Goal: Transaction & Acquisition: Purchase product/service

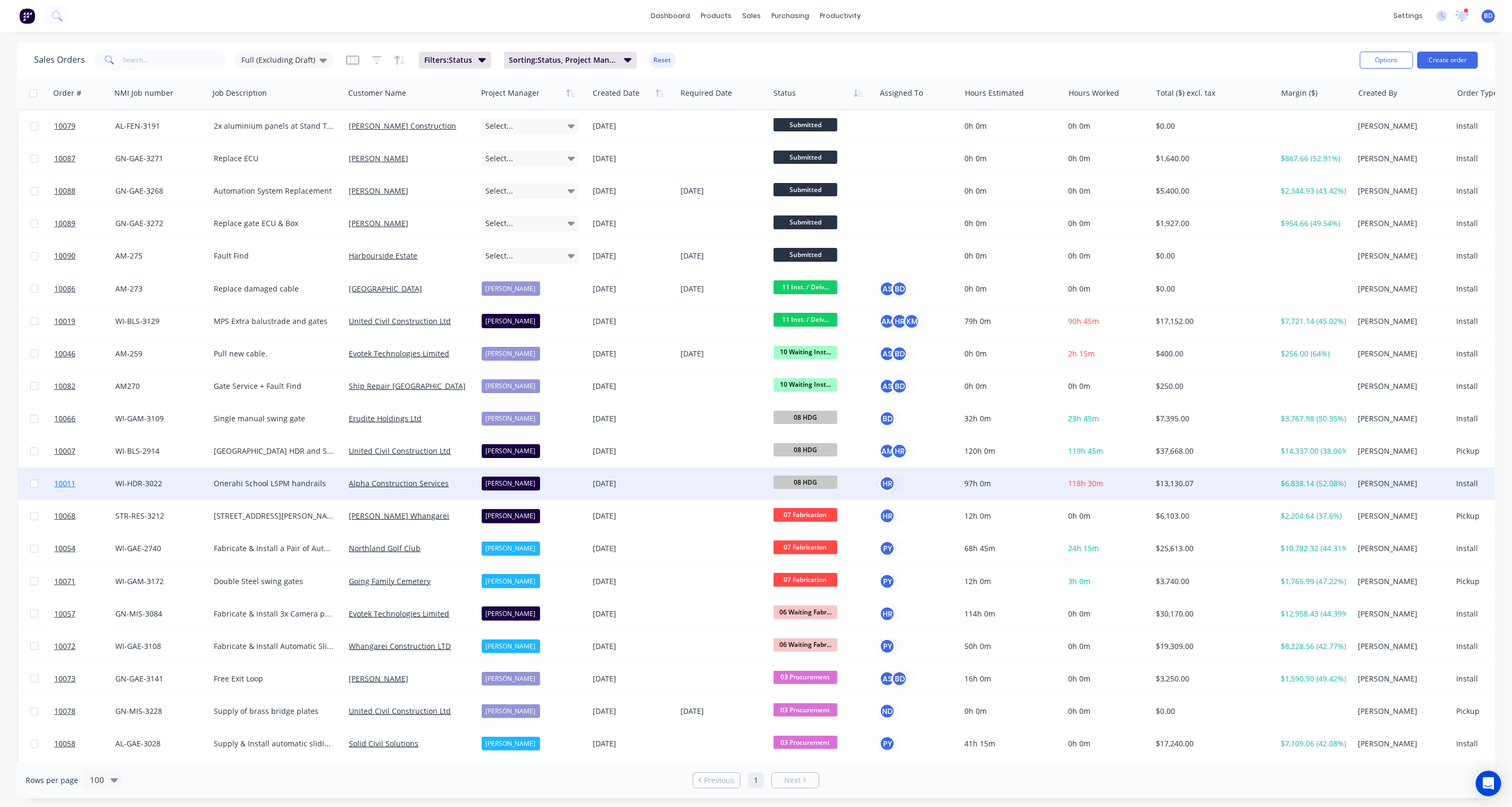
click at [65, 481] on span "10011" at bounding box center [65, 483] width 21 height 11
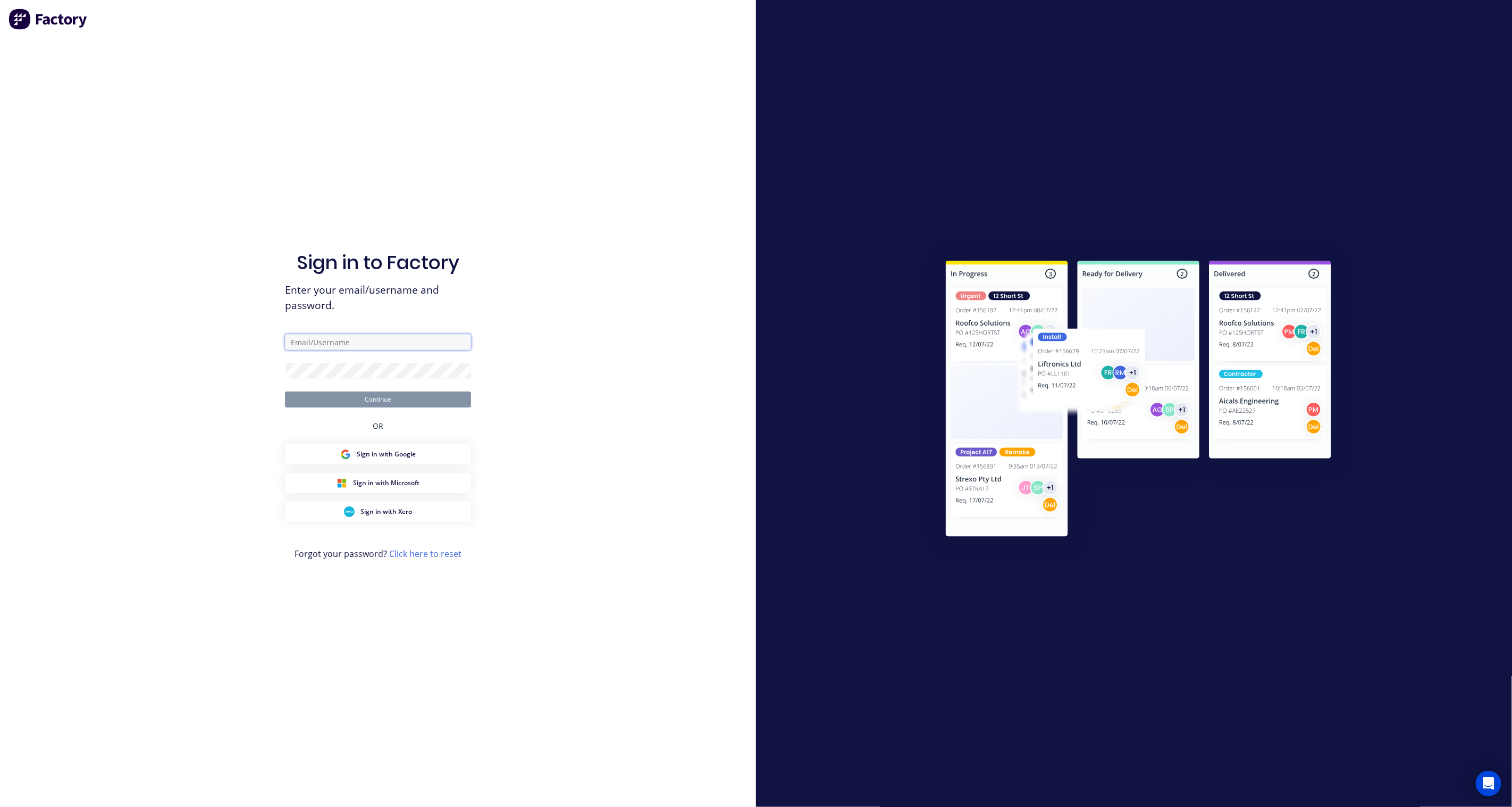
click at [349, 337] on input "text" at bounding box center [378, 341] width 186 height 16
type input "[PERSON_NAME][EMAIL_ADDRESS][PERSON_NAME][DOMAIN_NAME]"
click at [416, 405] on button "Continue" at bounding box center [378, 399] width 186 height 16
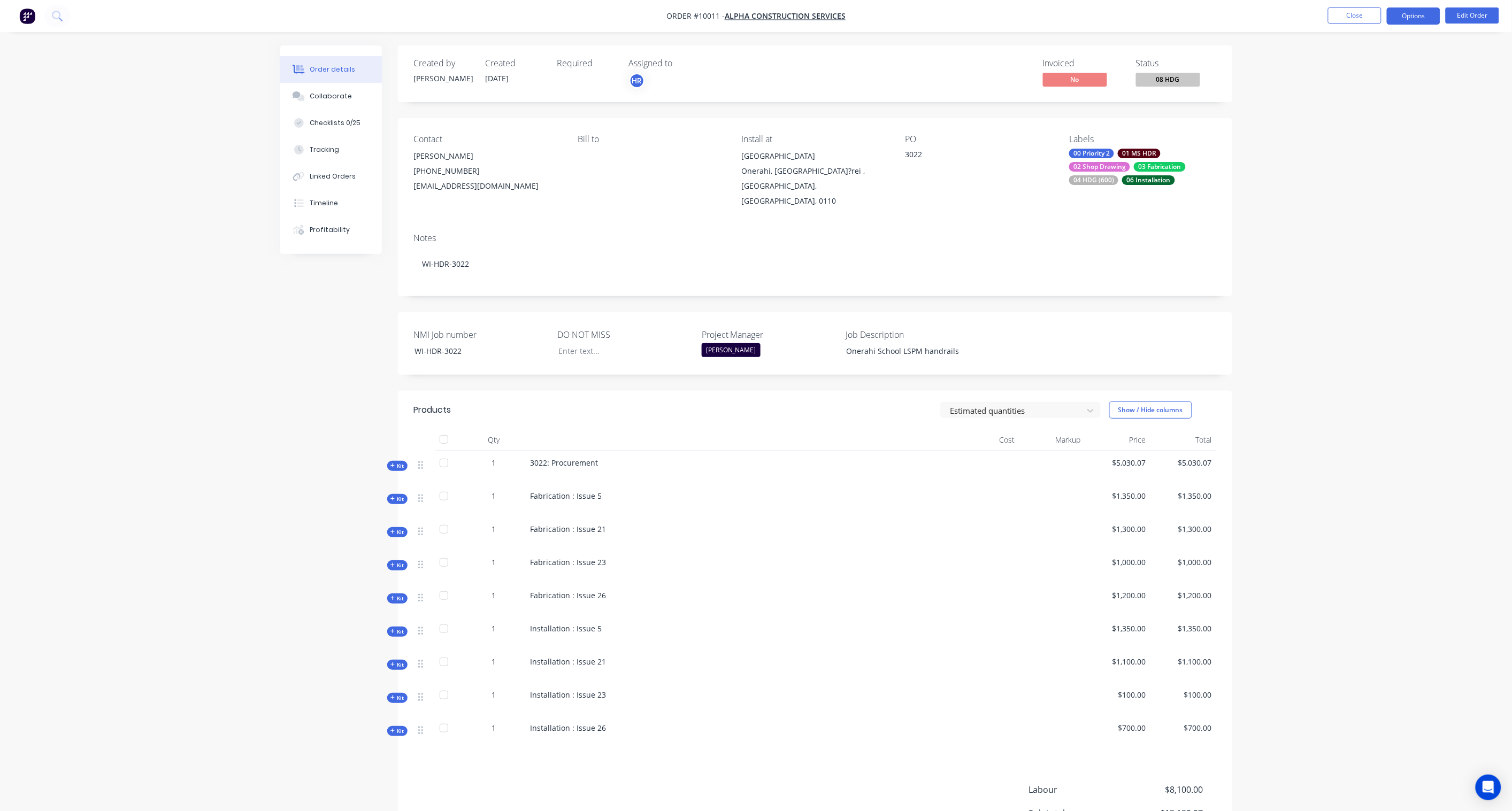
click at [1409, 18] on button "Options" at bounding box center [1414, 16] width 53 height 17
click at [1381, 193] on div "Purchase Products" at bounding box center [1381, 193] width 98 height 16
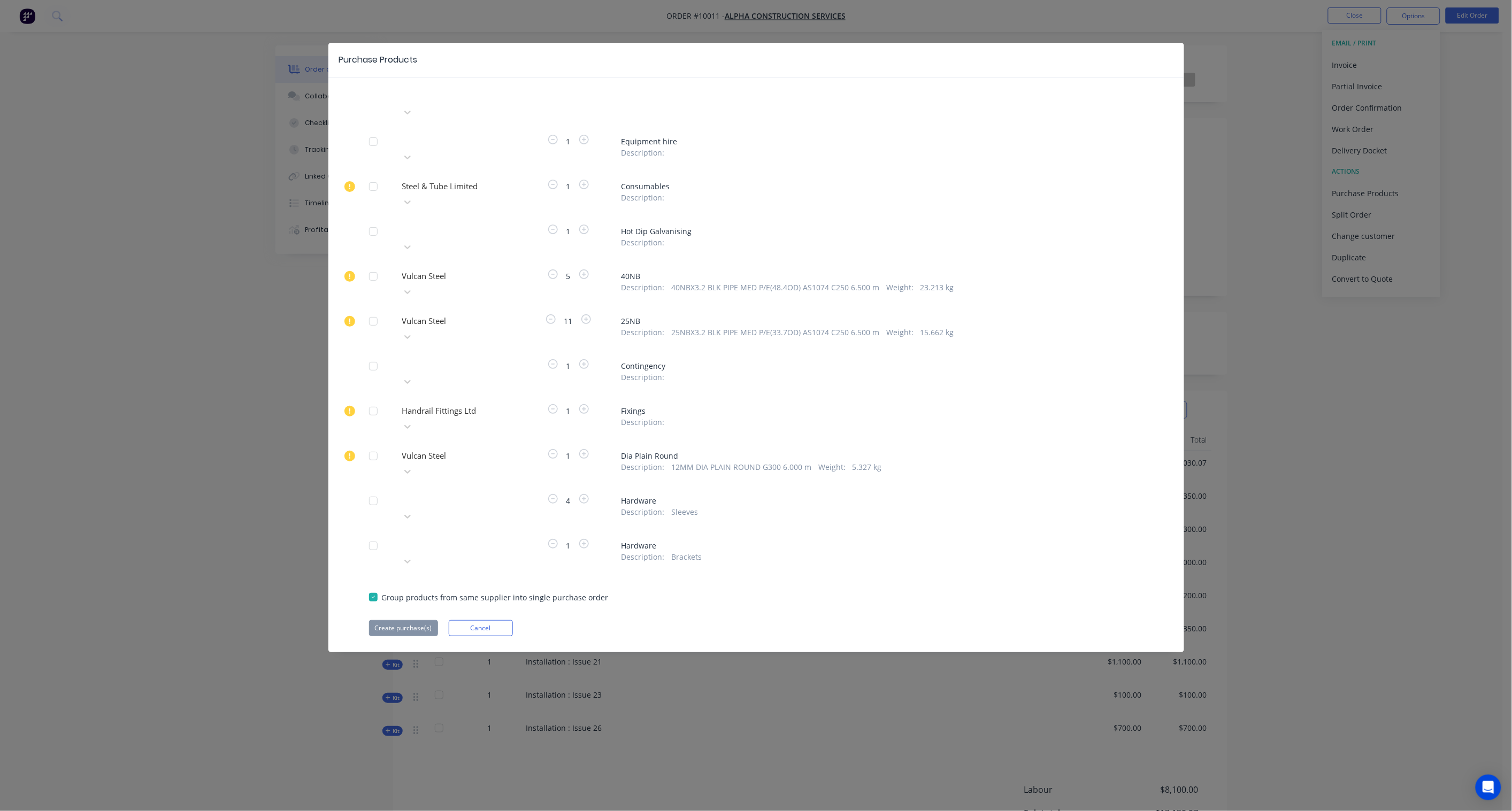
click at [375, 221] on div at bounding box center [373, 231] width 21 height 21
click at [441, 223] on div at bounding box center [478, 230] width 154 height 14
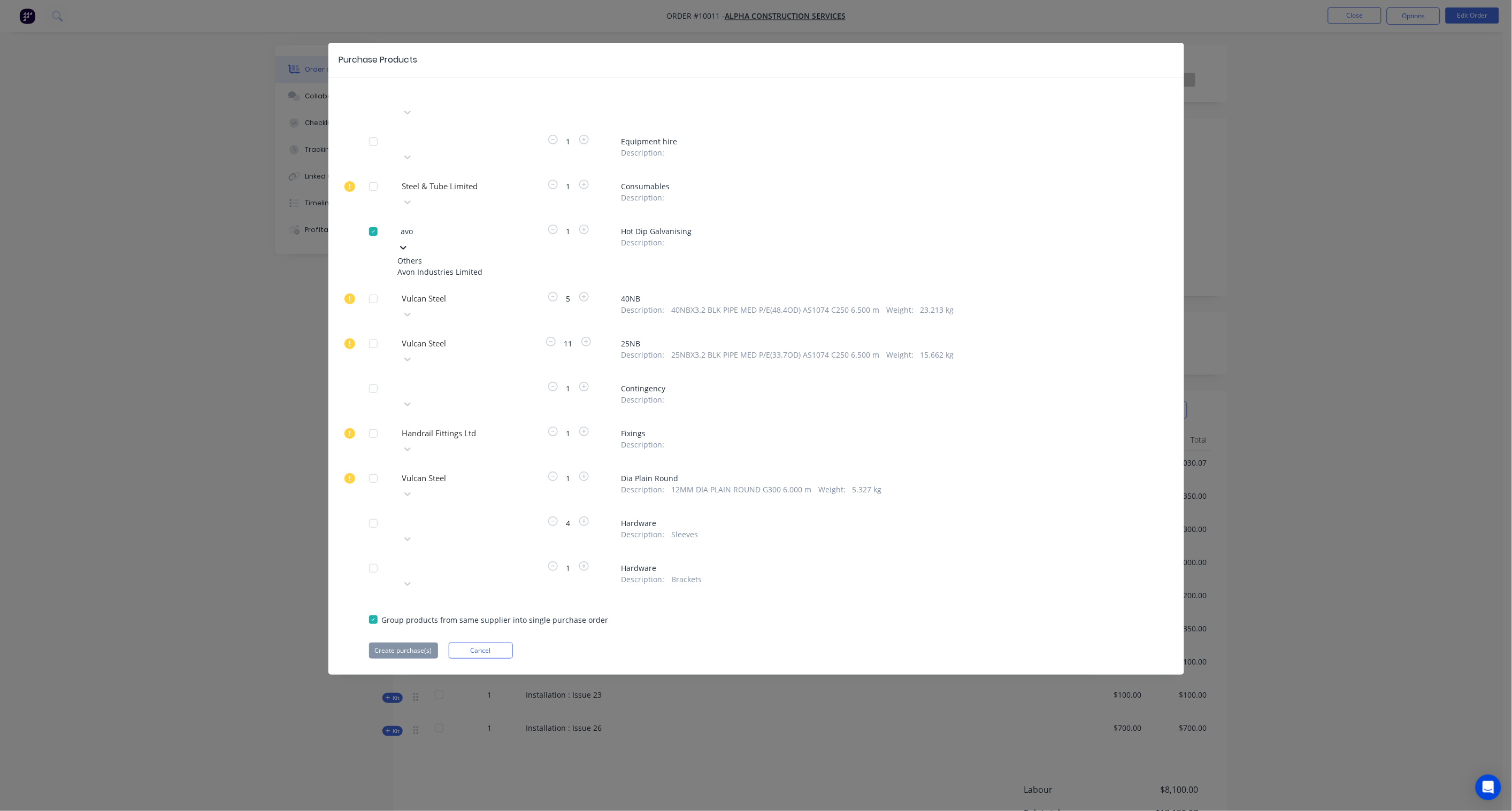
type input "avon"
click at [443, 266] on div "Avon Industries Limited" at bounding box center [457, 272] width 118 height 11
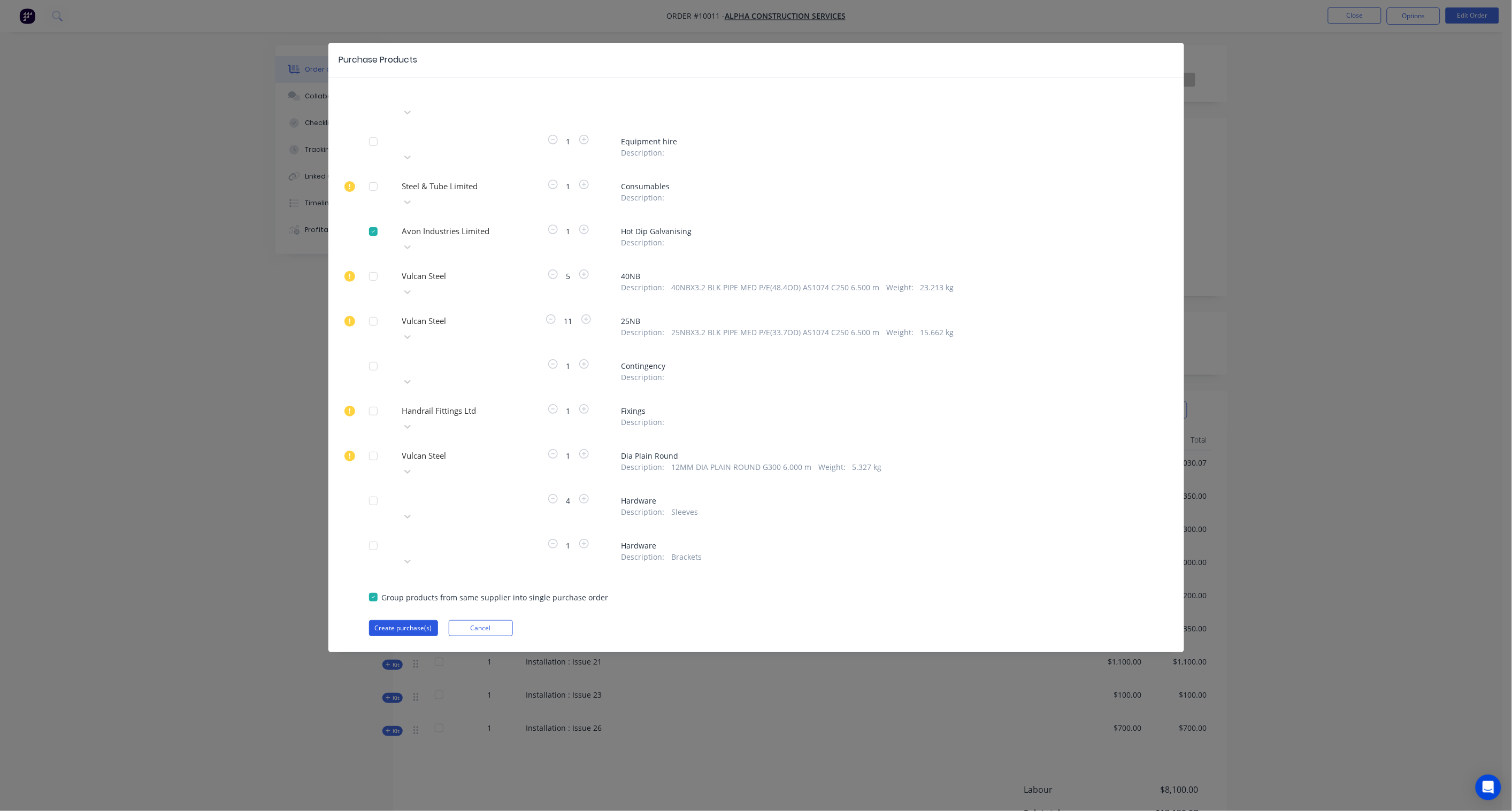
click at [421, 620] on button "Create purchase(s)" at bounding box center [403, 628] width 69 height 16
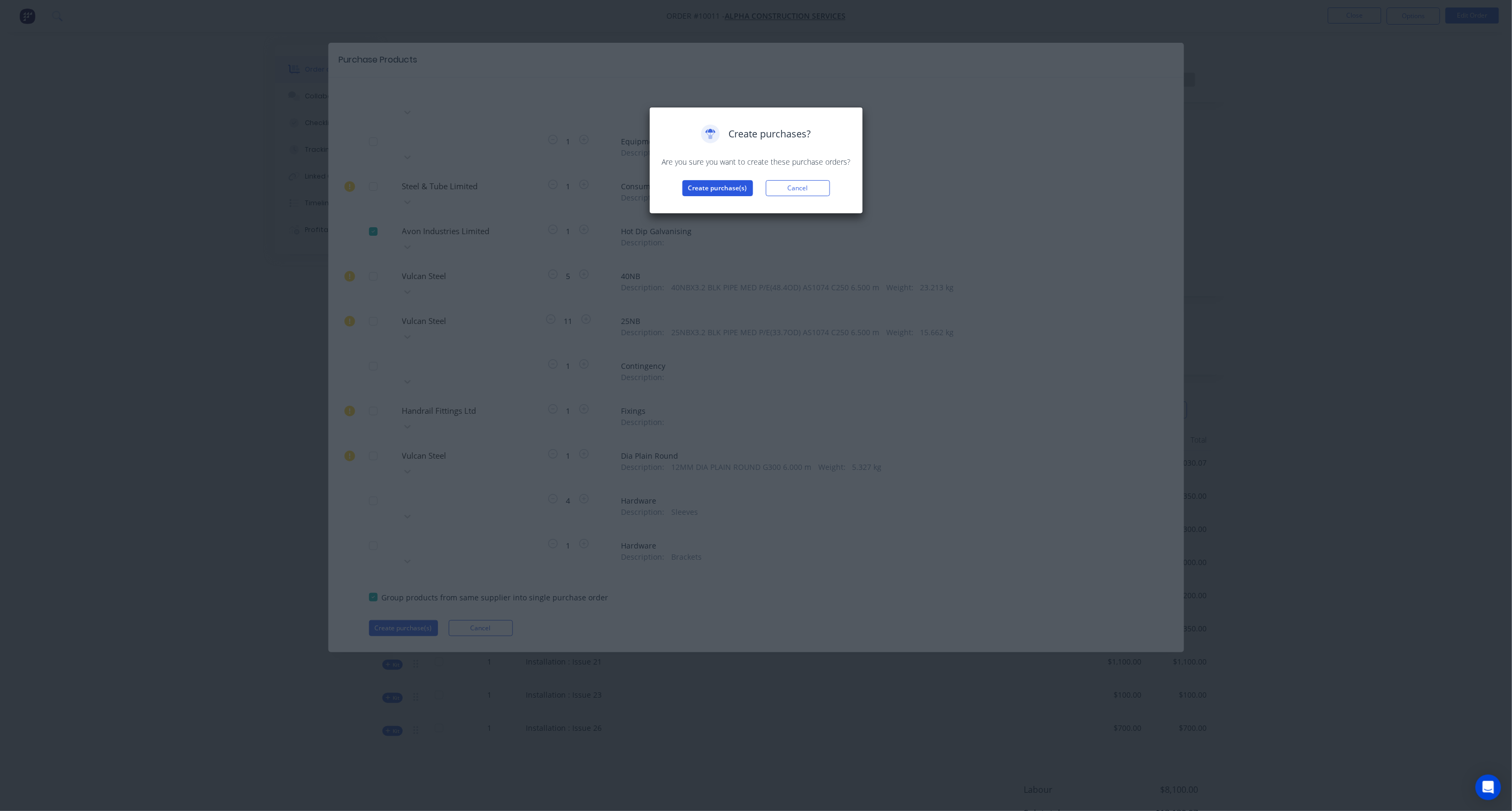
click at [729, 185] on button "Create purchase(s)" at bounding box center [717, 188] width 70 height 16
click at [719, 210] on button "View purchase(s)" at bounding box center [718, 205] width 64 height 16
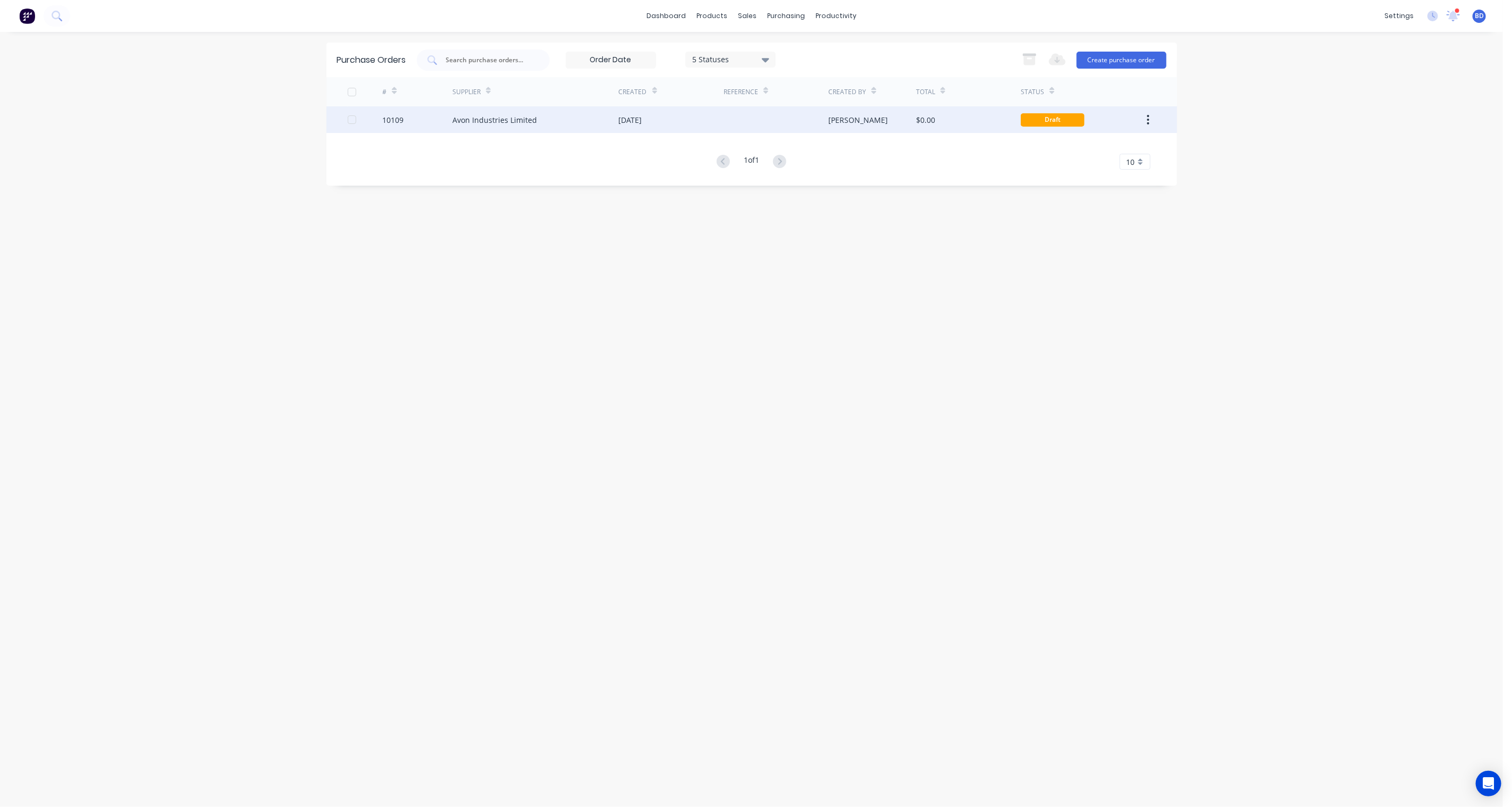
click at [472, 125] on div "Avon Industries Limited" at bounding box center [535, 119] width 166 height 27
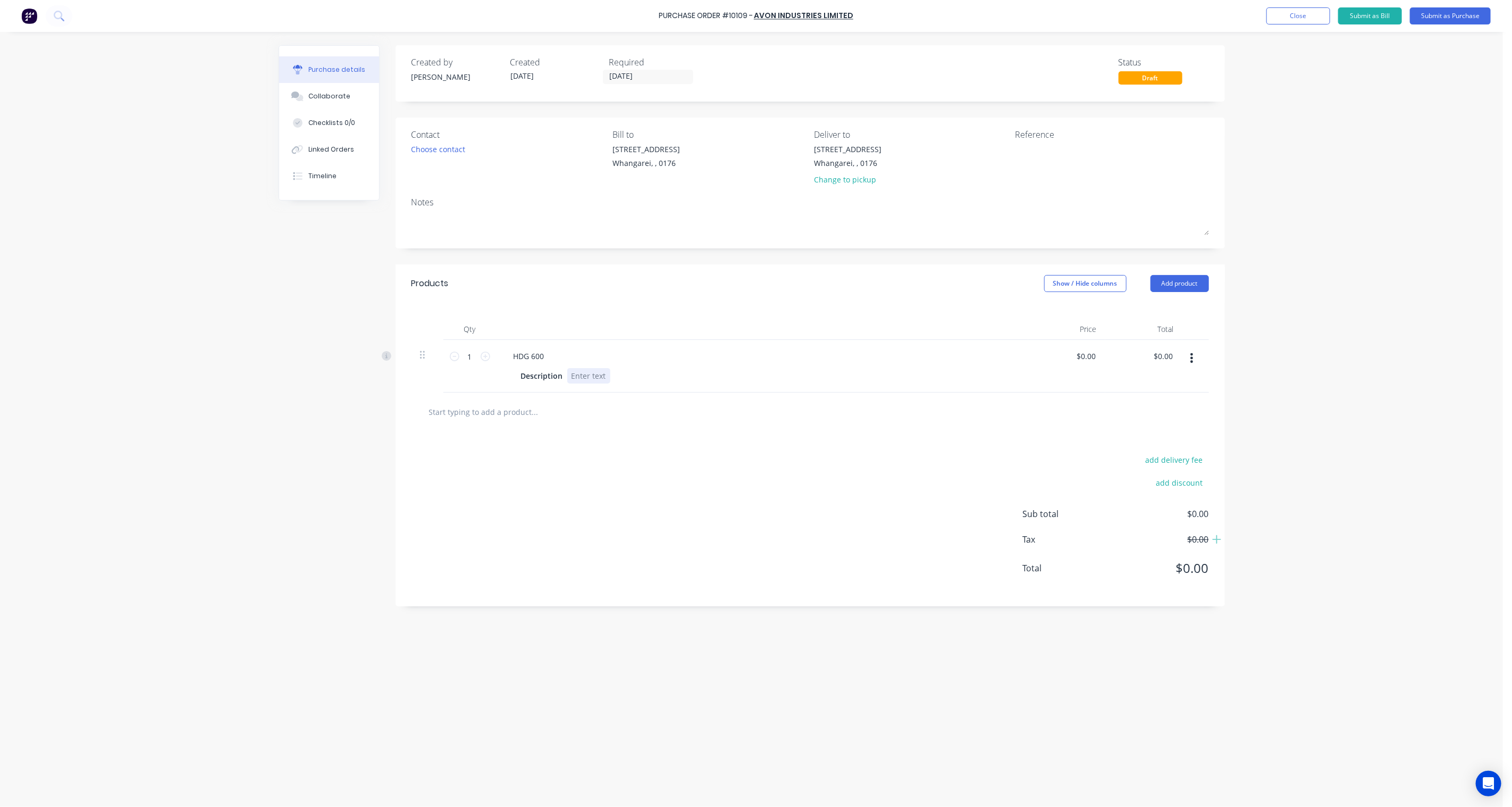
click at [583, 375] on div at bounding box center [588, 375] width 43 height 16
click at [668, 438] on div "add delivery fee add discount Sub total $0.00 Tax $0.00 Total $0.00" at bounding box center [810, 519] width 830 height 175
click at [1445, 16] on button "Submit as Purchase" at bounding box center [1450, 16] width 81 height 17
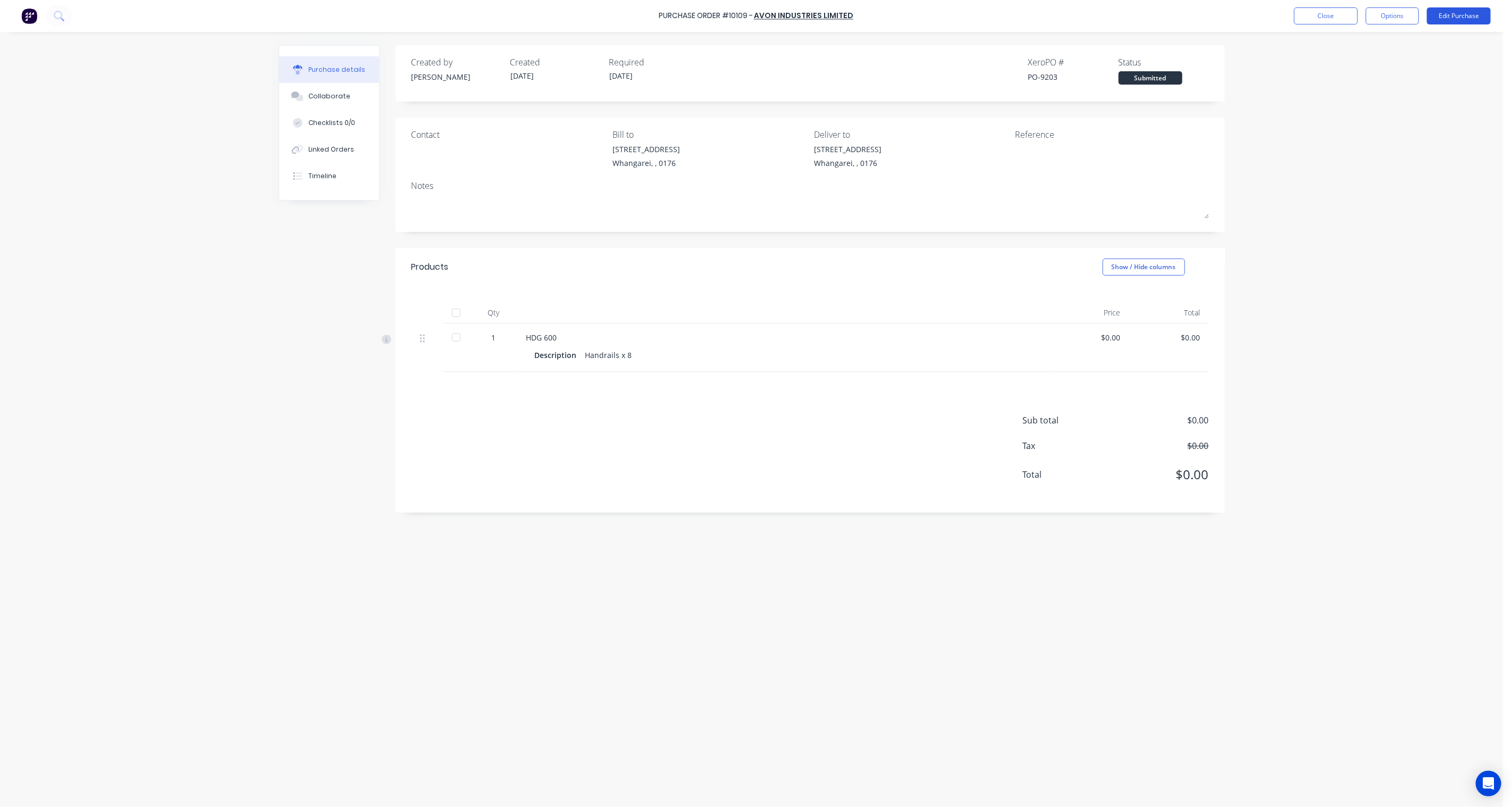
click at [1479, 16] on button "Edit Purchase" at bounding box center [1459, 16] width 64 height 17
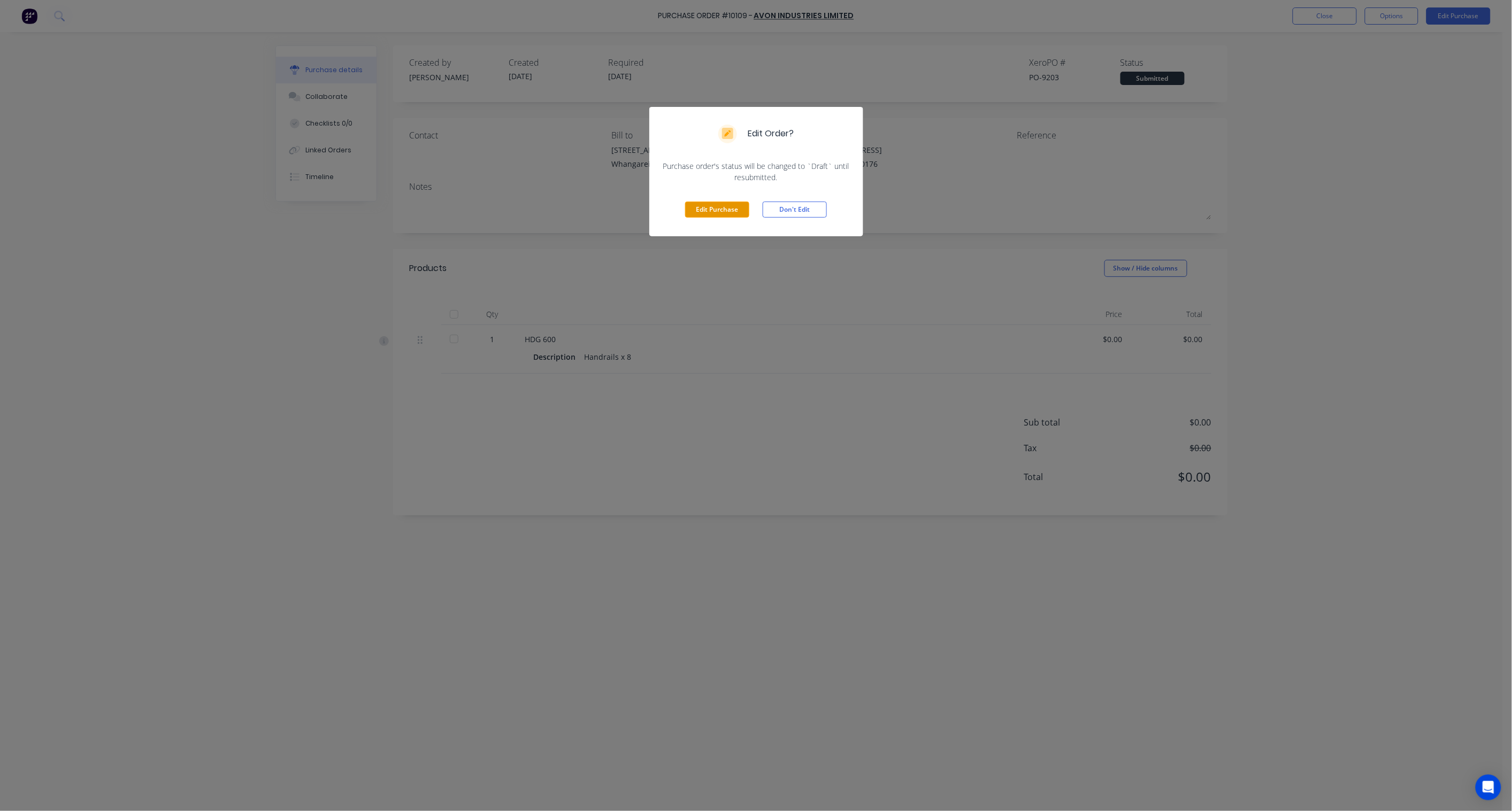
click at [710, 212] on button "Edit Purchase" at bounding box center [717, 209] width 64 height 16
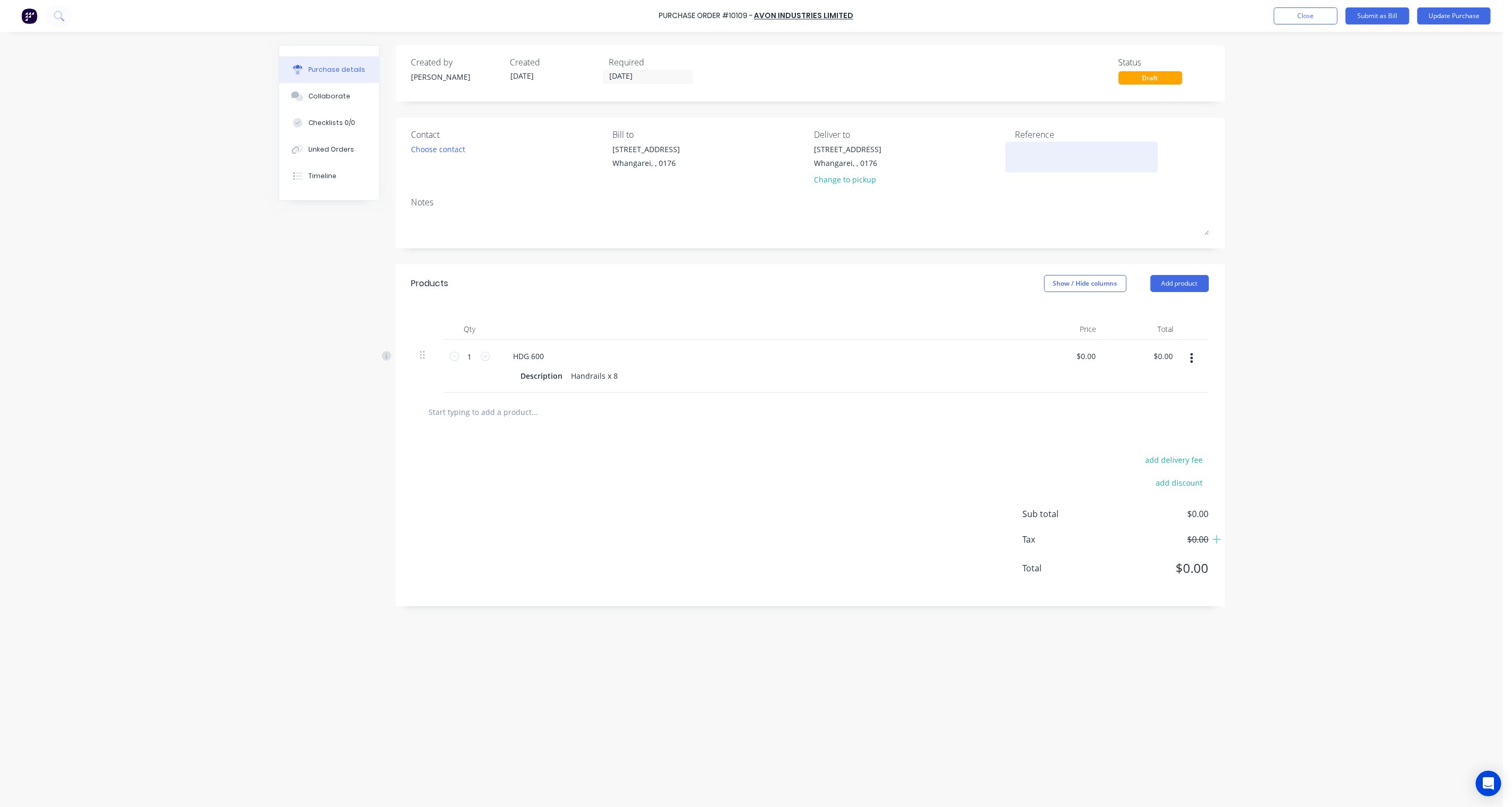
click at [1043, 164] on textarea at bounding box center [1082, 155] width 133 height 24
type textarea "3022"
click at [1459, 18] on button "Update Purchase" at bounding box center [1454, 16] width 73 height 17
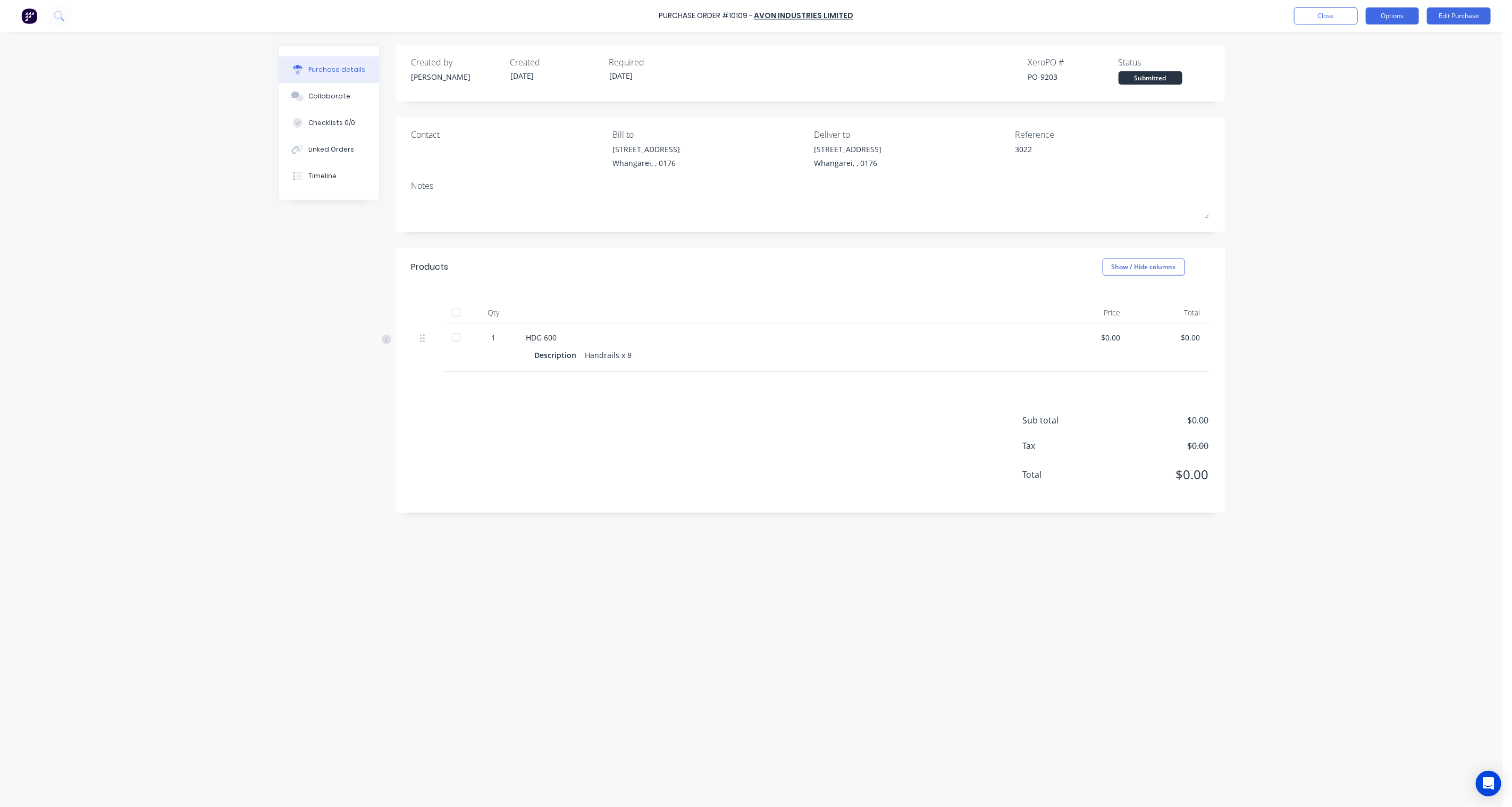
click at [1394, 14] on button "Options" at bounding box center [1392, 16] width 53 height 17
click at [1374, 35] on div "Print / Email" at bounding box center [1369, 43] width 82 height 16
click at [1348, 63] on div "With pricing" at bounding box center [1369, 65] width 82 height 16
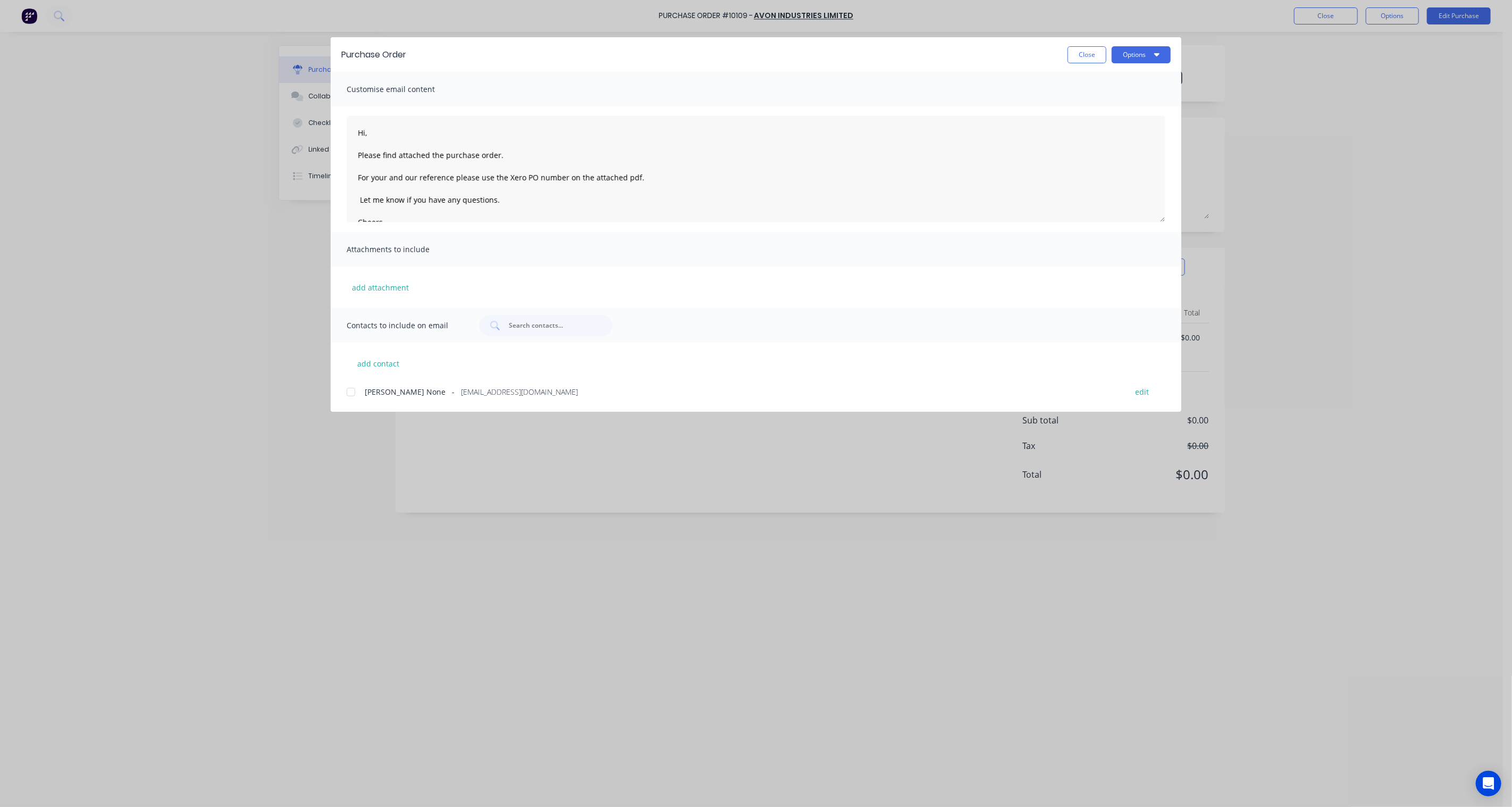
click at [354, 390] on div at bounding box center [351, 392] width 21 height 21
click at [1144, 53] on button "Options" at bounding box center [1141, 54] width 59 height 17
click at [1102, 120] on div "Email" at bounding box center [1120, 124] width 82 height 16
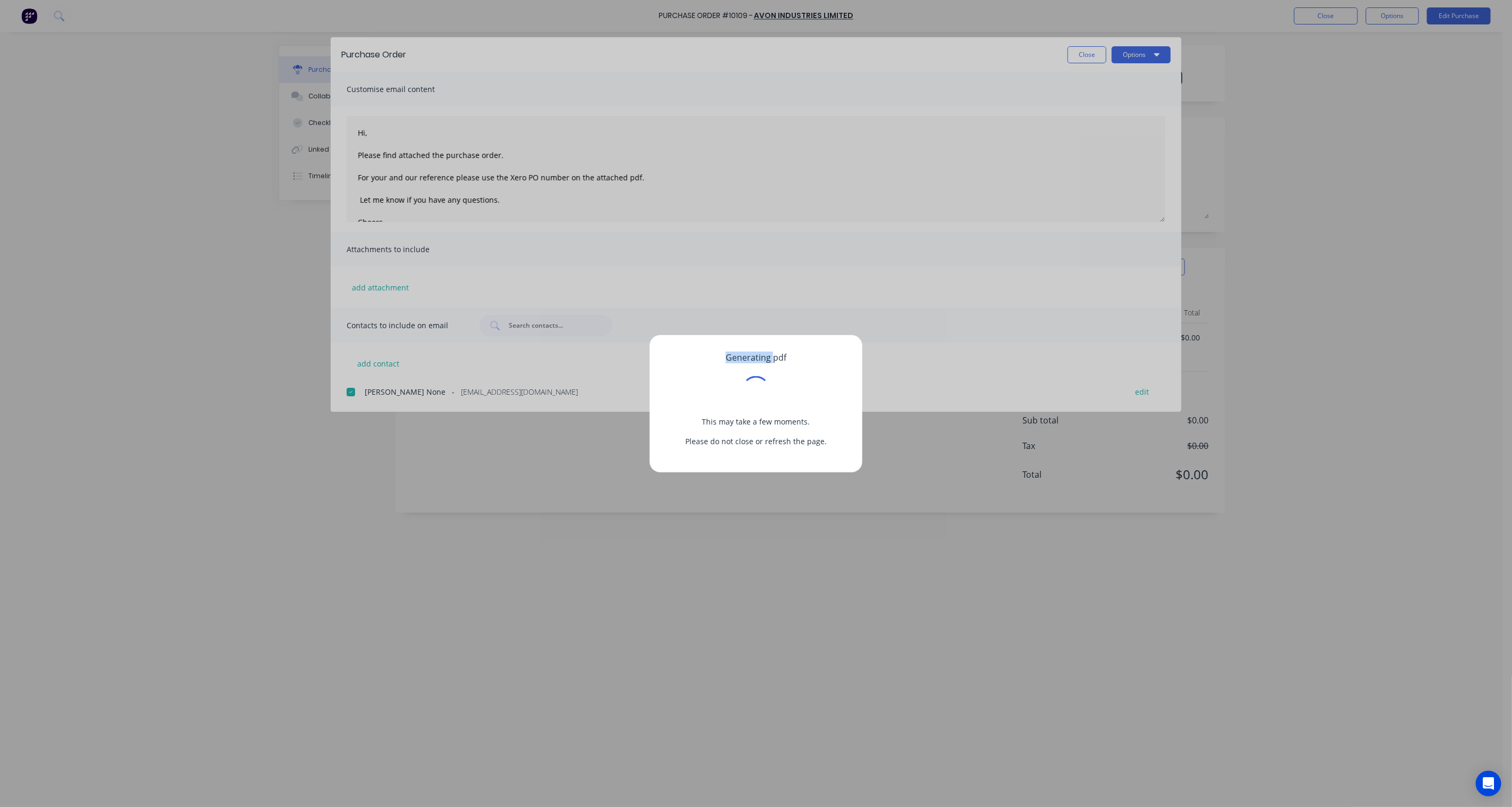
click at [1102, 120] on div "Generating pdf This may take a few moments. Please do not close or refresh the …" at bounding box center [756, 403] width 1512 height 807
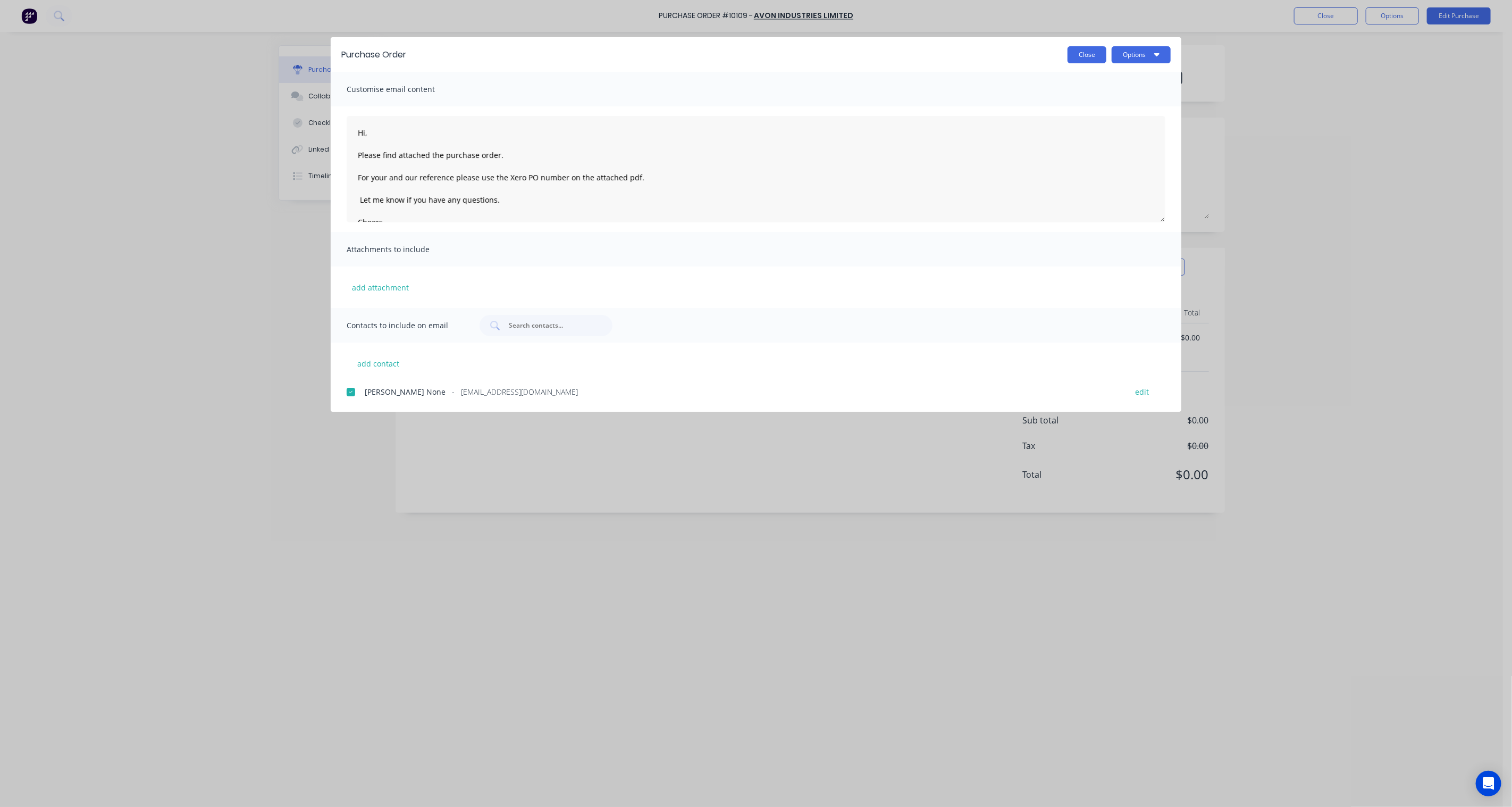
click at [1085, 56] on button "Close" at bounding box center [1087, 54] width 39 height 17
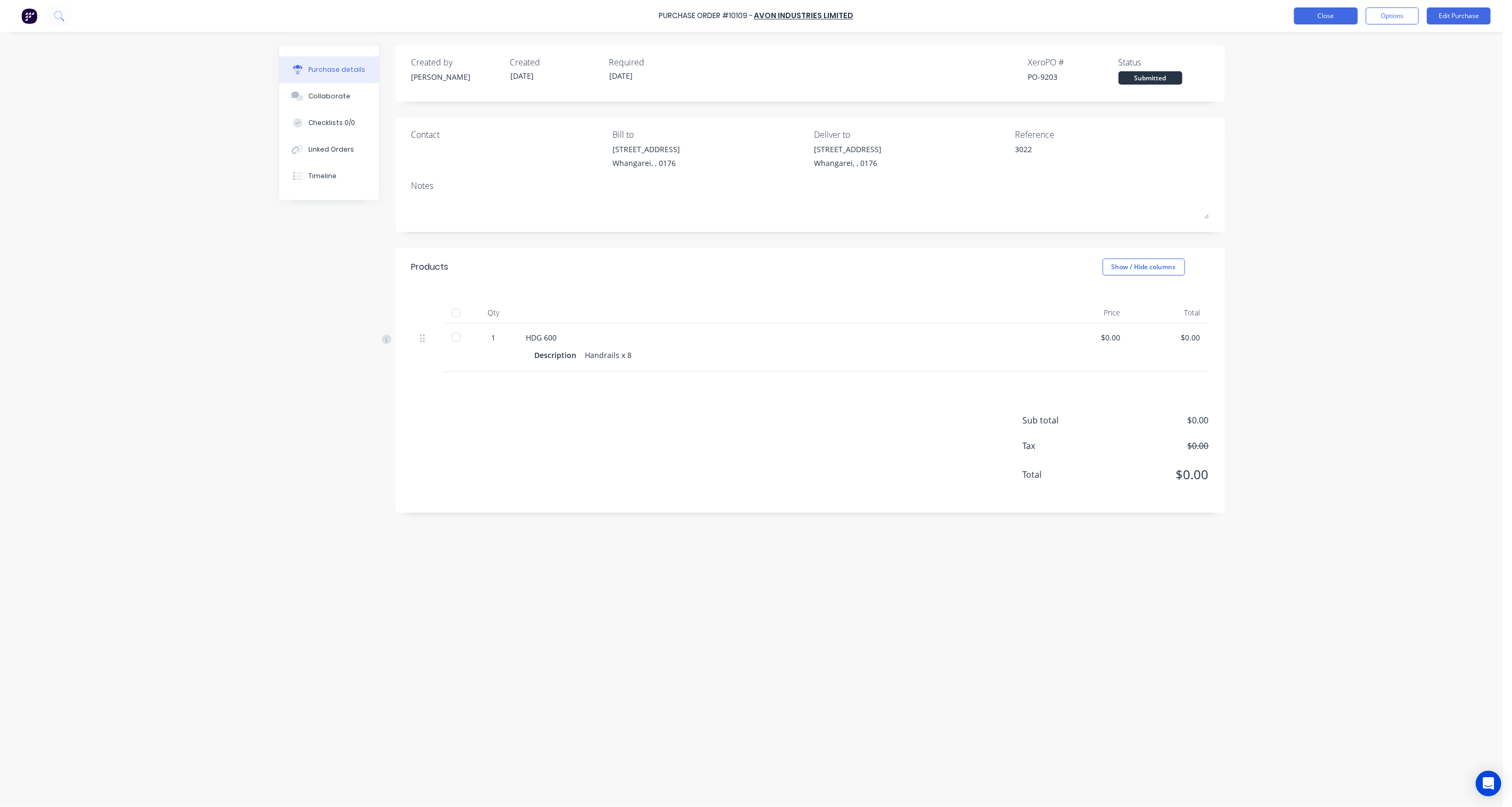
click at [1326, 20] on button "Close" at bounding box center [1326, 16] width 64 height 17
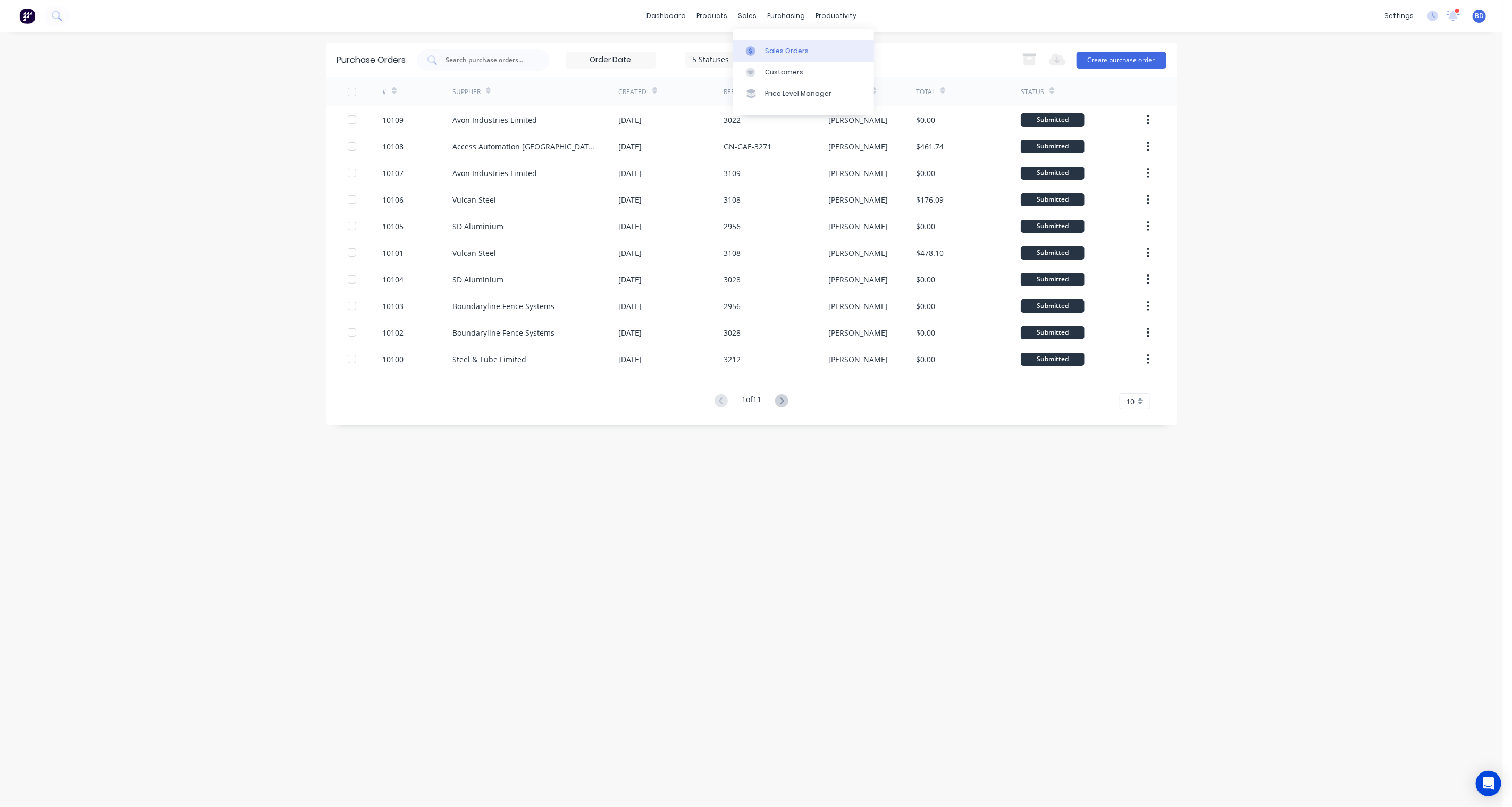
click at [769, 50] on div "Sales Orders" at bounding box center [787, 51] width 43 height 10
